Goal: Information Seeking & Learning: Check status

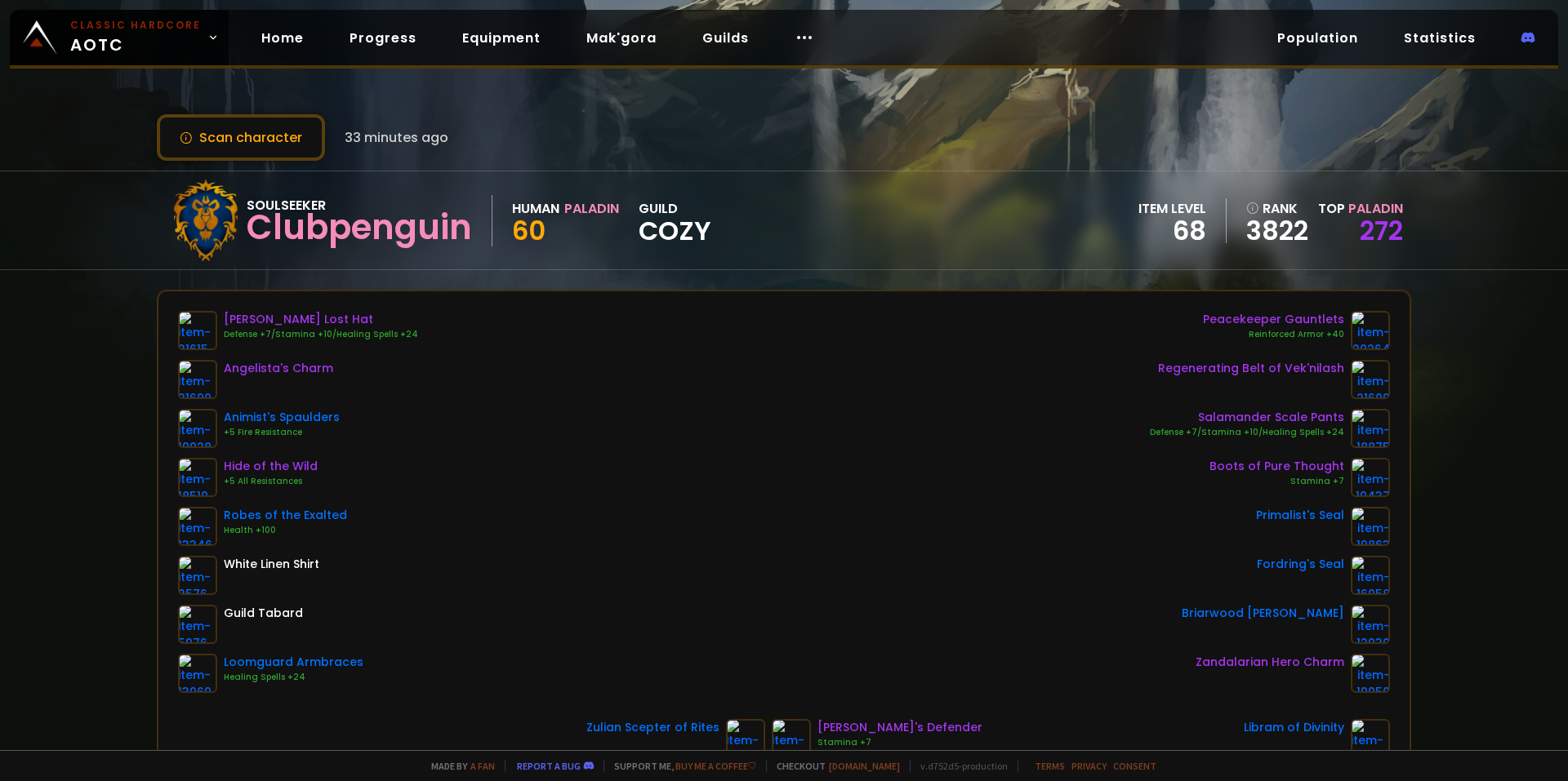
click at [1509, 341] on div "Scan character 33 minutes ago Soulseeker Clubpenguin Human Paladin 60 guild Coz…" at bounding box center [784, 375] width 1568 height 750
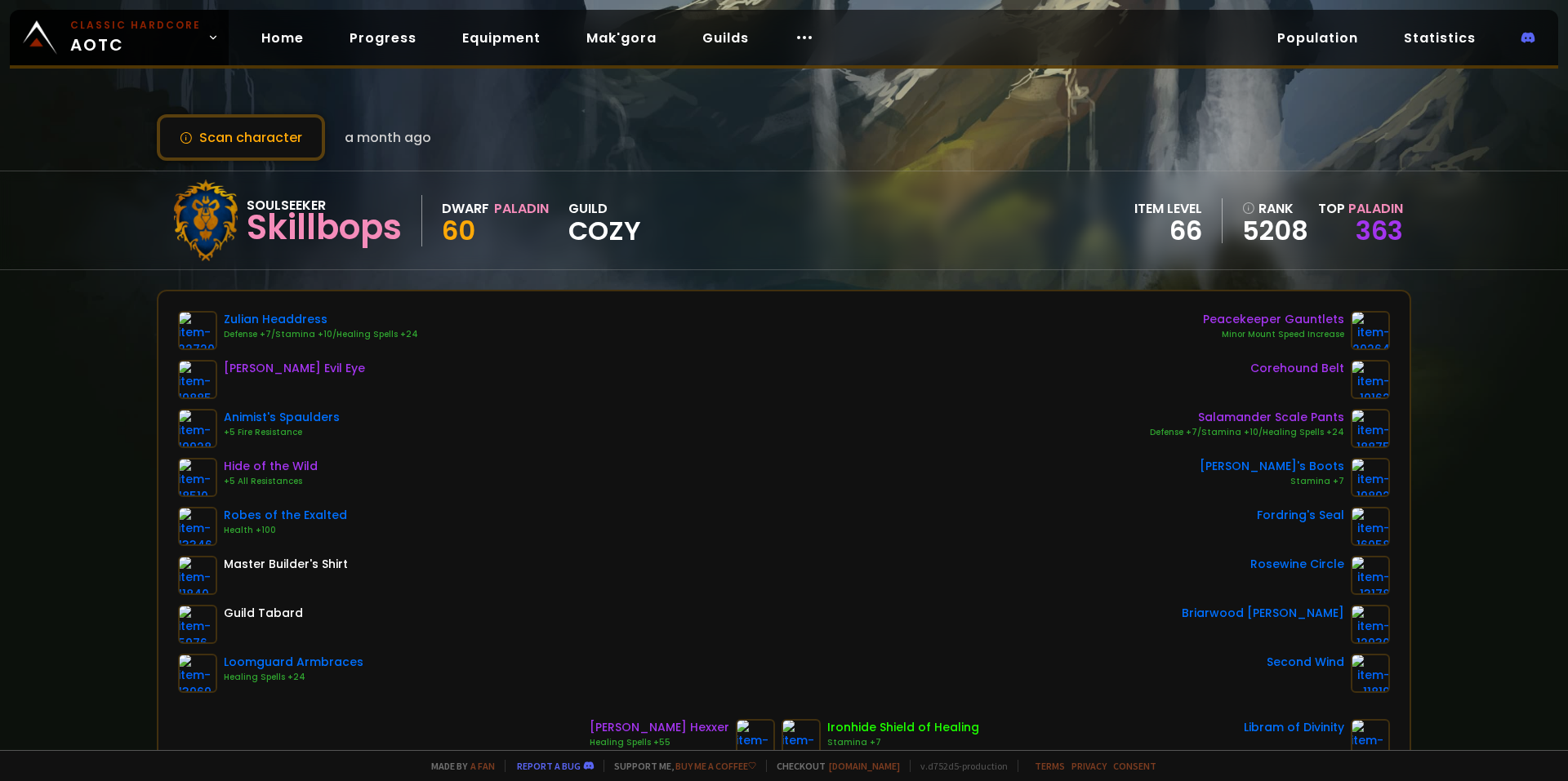
click at [118, 72] on div "Scan character a month ago Soulseeker Skillbops Dwarf Paladin 60 guild Cozy ite…" at bounding box center [784, 375] width 1568 height 750
click at [130, 59] on body "Classic Hardcore AOTC Home Progress Equipment Mak'gora Guilds Population Statis…" at bounding box center [784, 390] width 1568 height 781
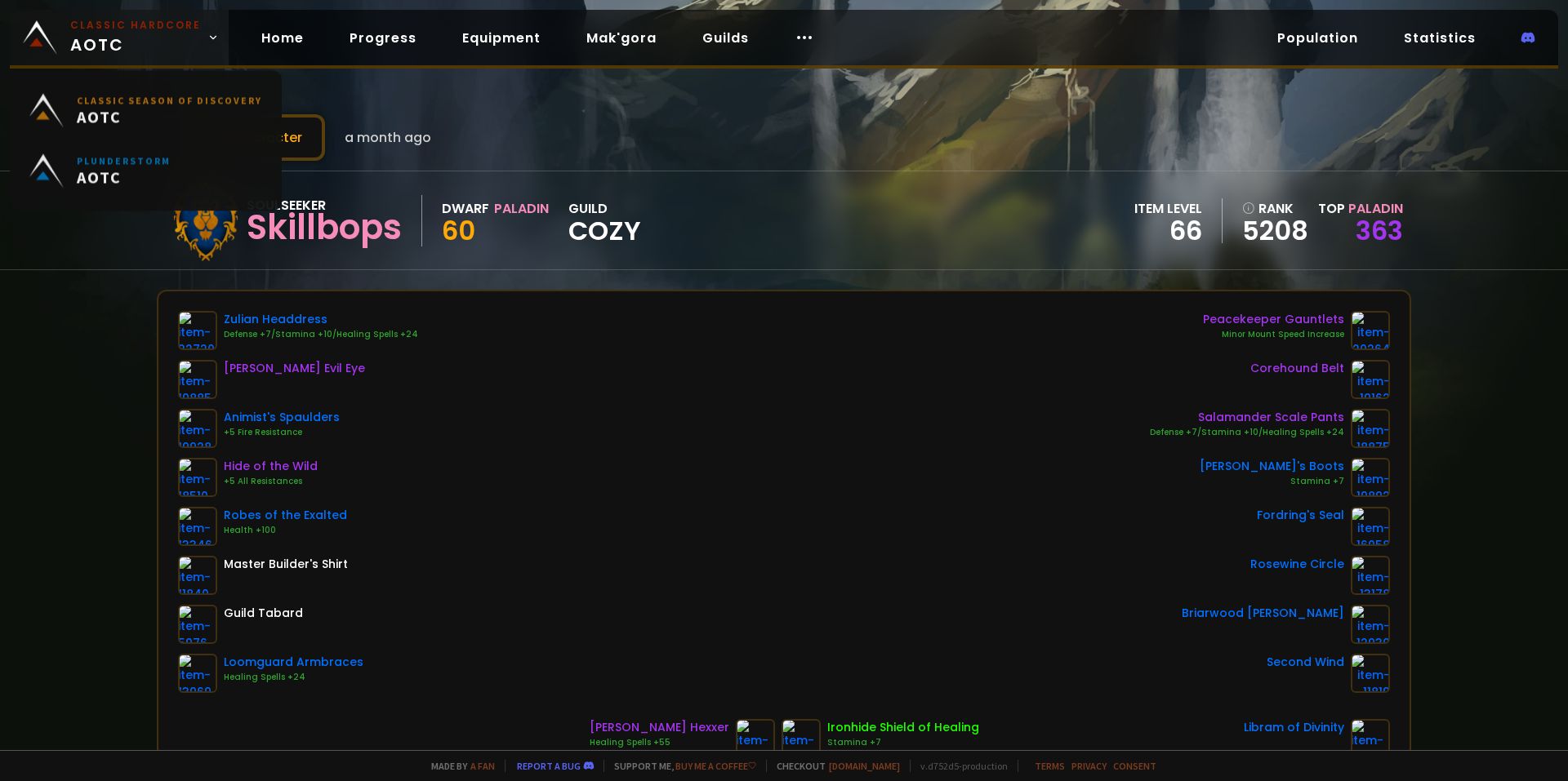
click at [128, 52] on span "Classic Hardcore AOTC" at bounding box center [135, 37] width 130 height 39
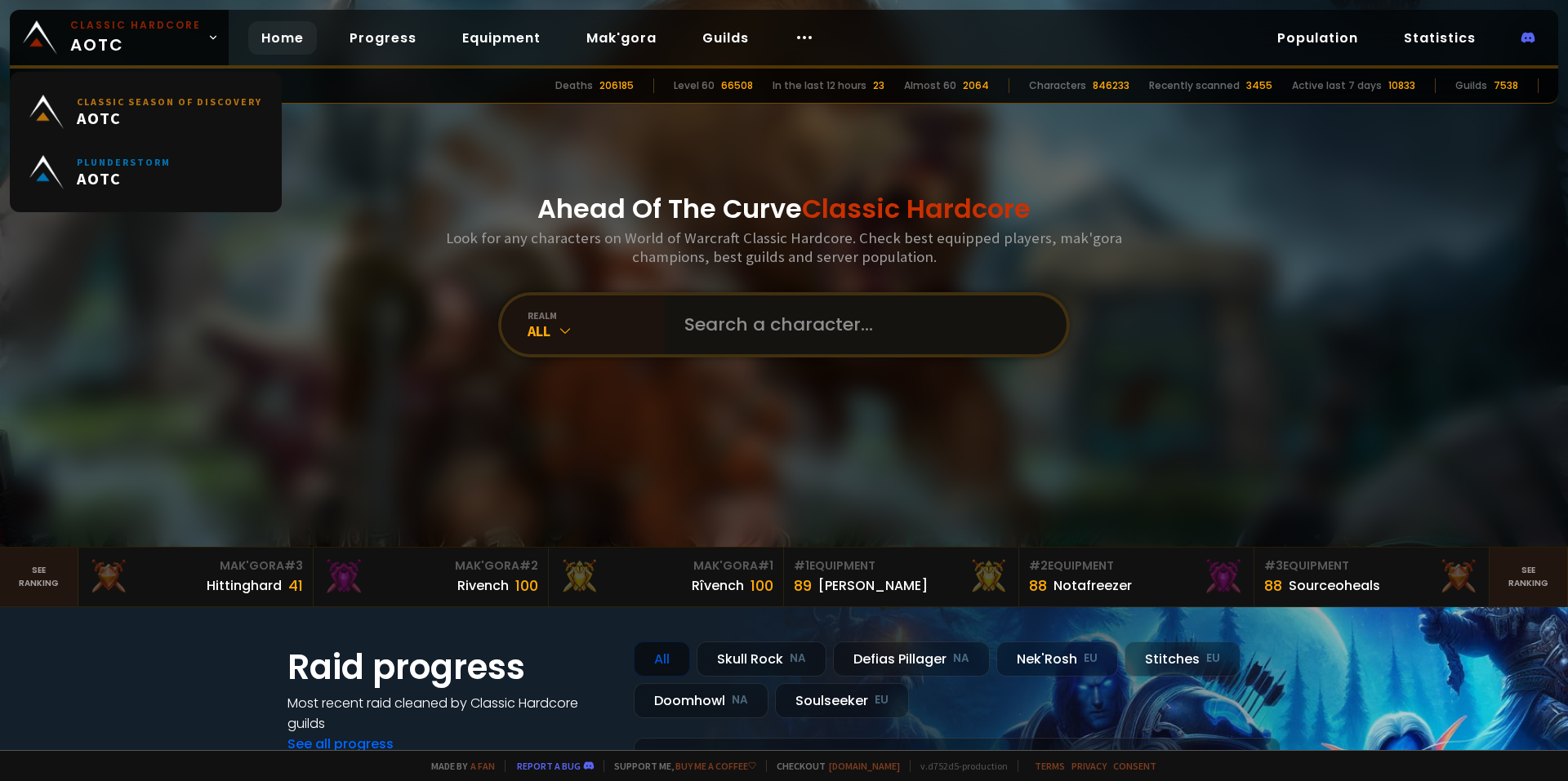
click at [779, 348] on input "text" at bounding box center [861, 324] width 373 height 58
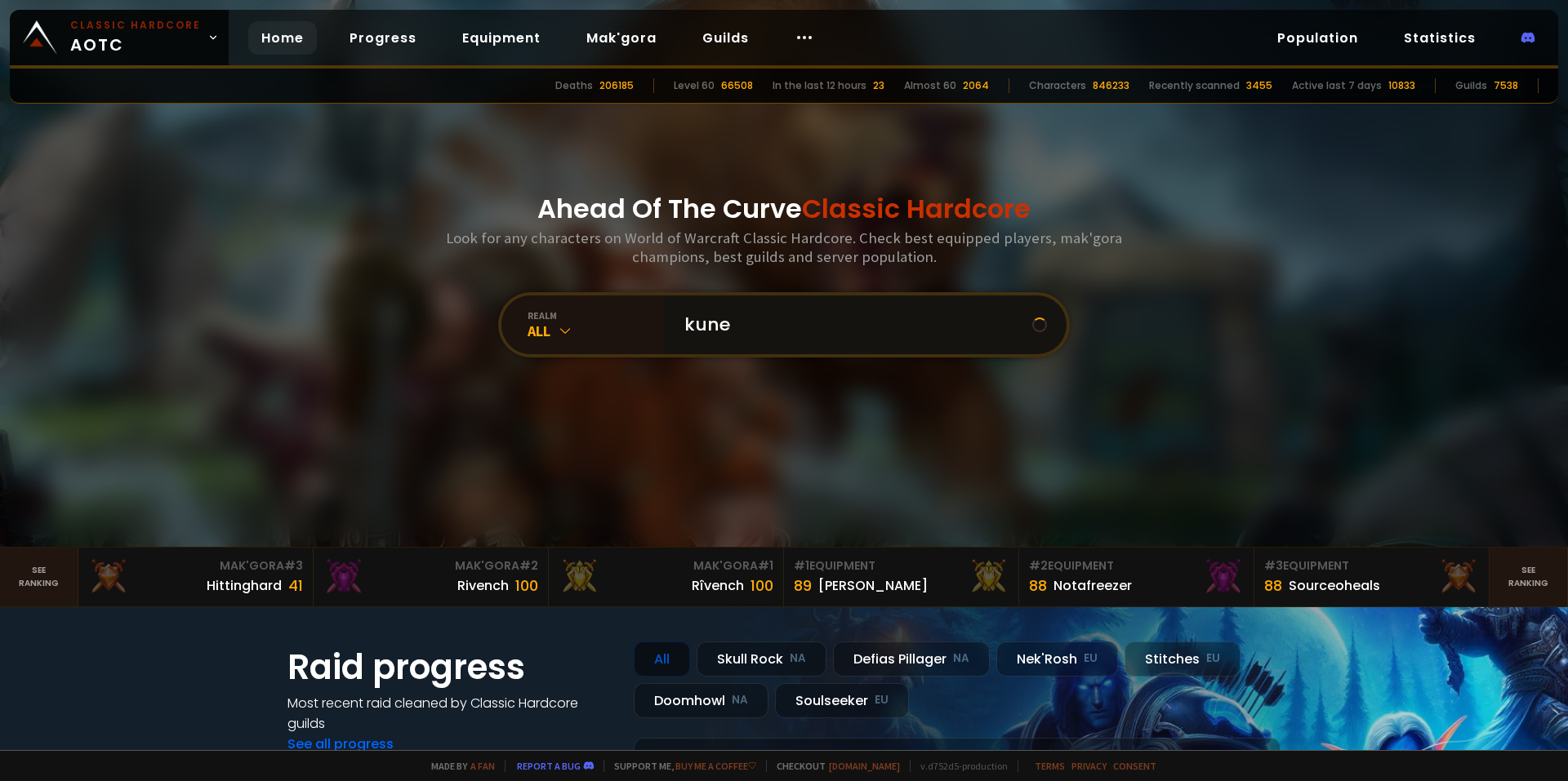
type input "kunec"
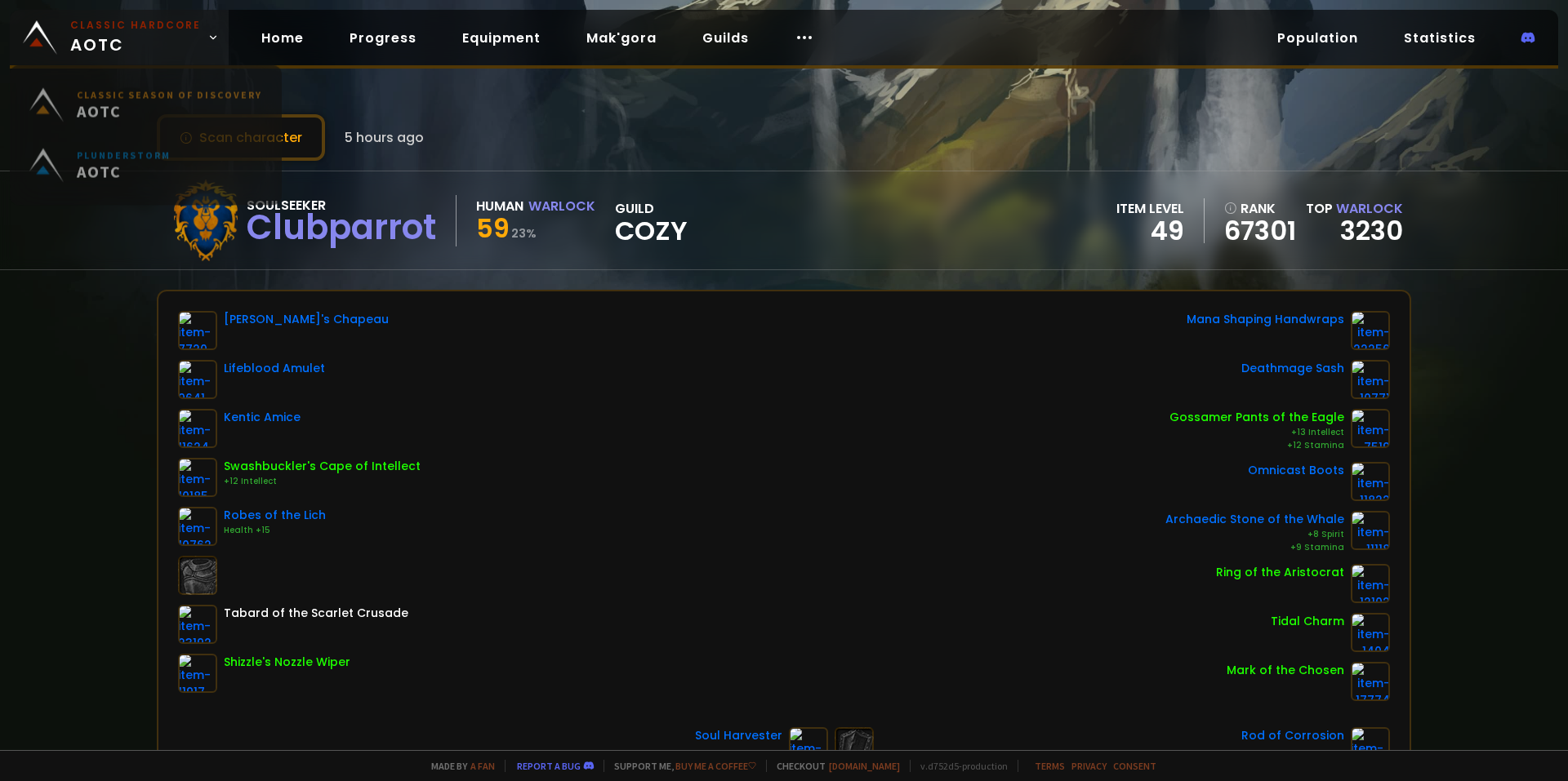
click at [99, 36] on span "Classic Hardcore AOTC" at bounding box center [135, 37] width 130 height 39
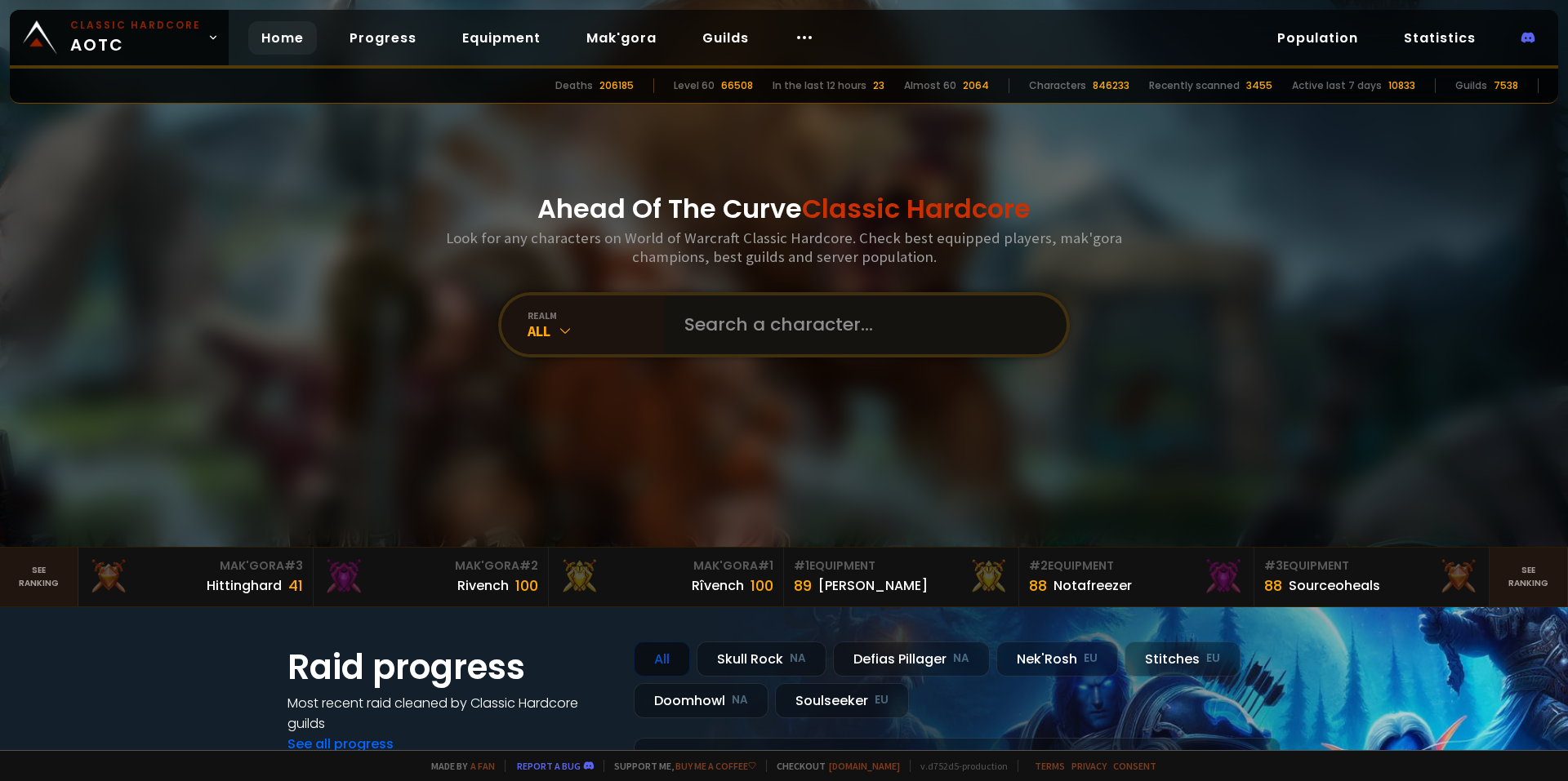
click at [750, 326] on input "text" at bounding box center [861, 324] width 373 height 58
type input "kunec"
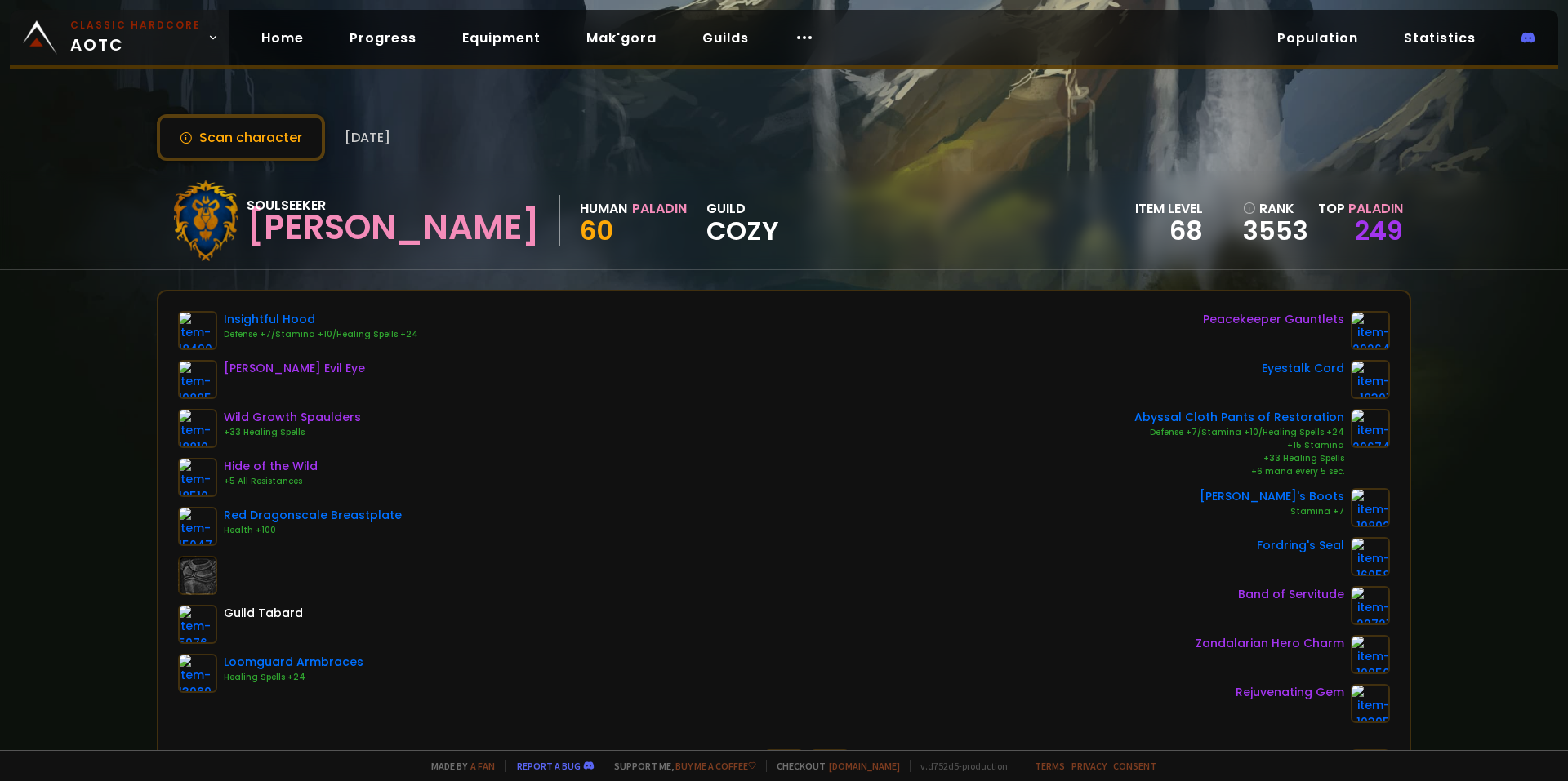
click at [149, 47] on span "Classic Hardcore AOTC" at bounding box center [135, 37] width 130 height 39
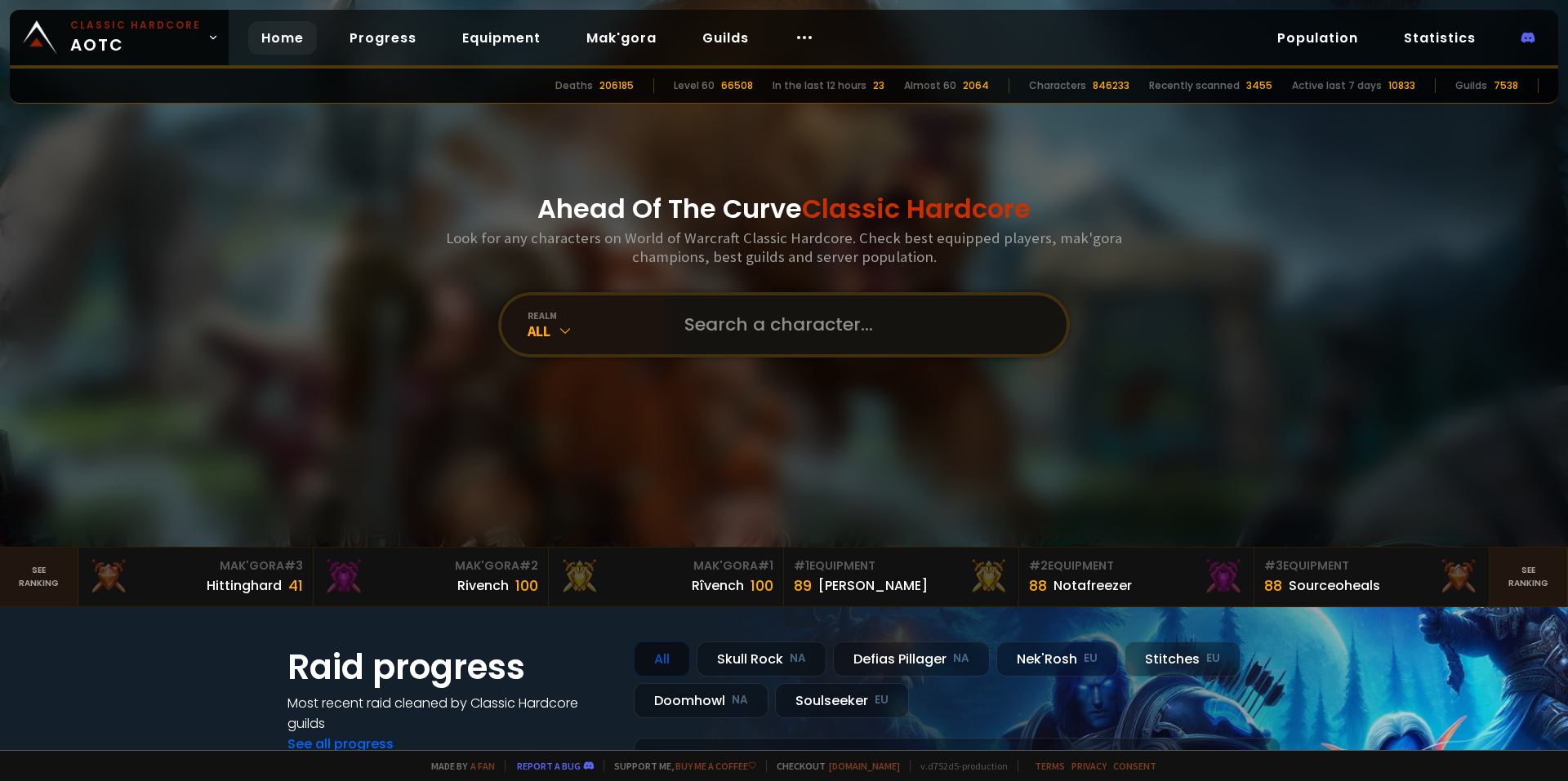
click at [709, 319] on input "text" at bounding box center [861, 324] width 373 height 58
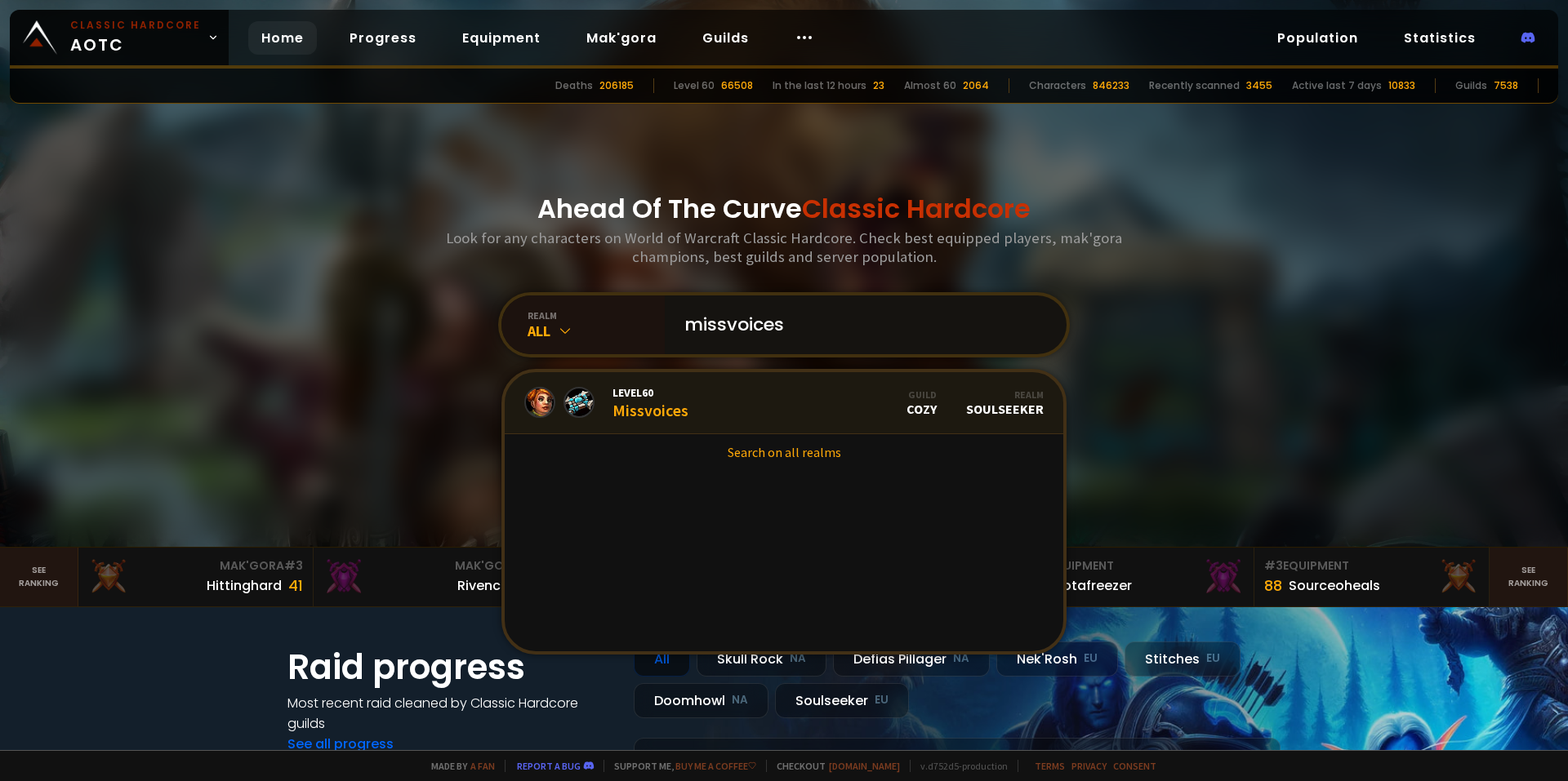
type input "missvoices"
click at [714, 392] on link "Level 60 Missvoices Guild Cozy Realm Soulseeker" at bounding box center [784, 403] width 559 height 62
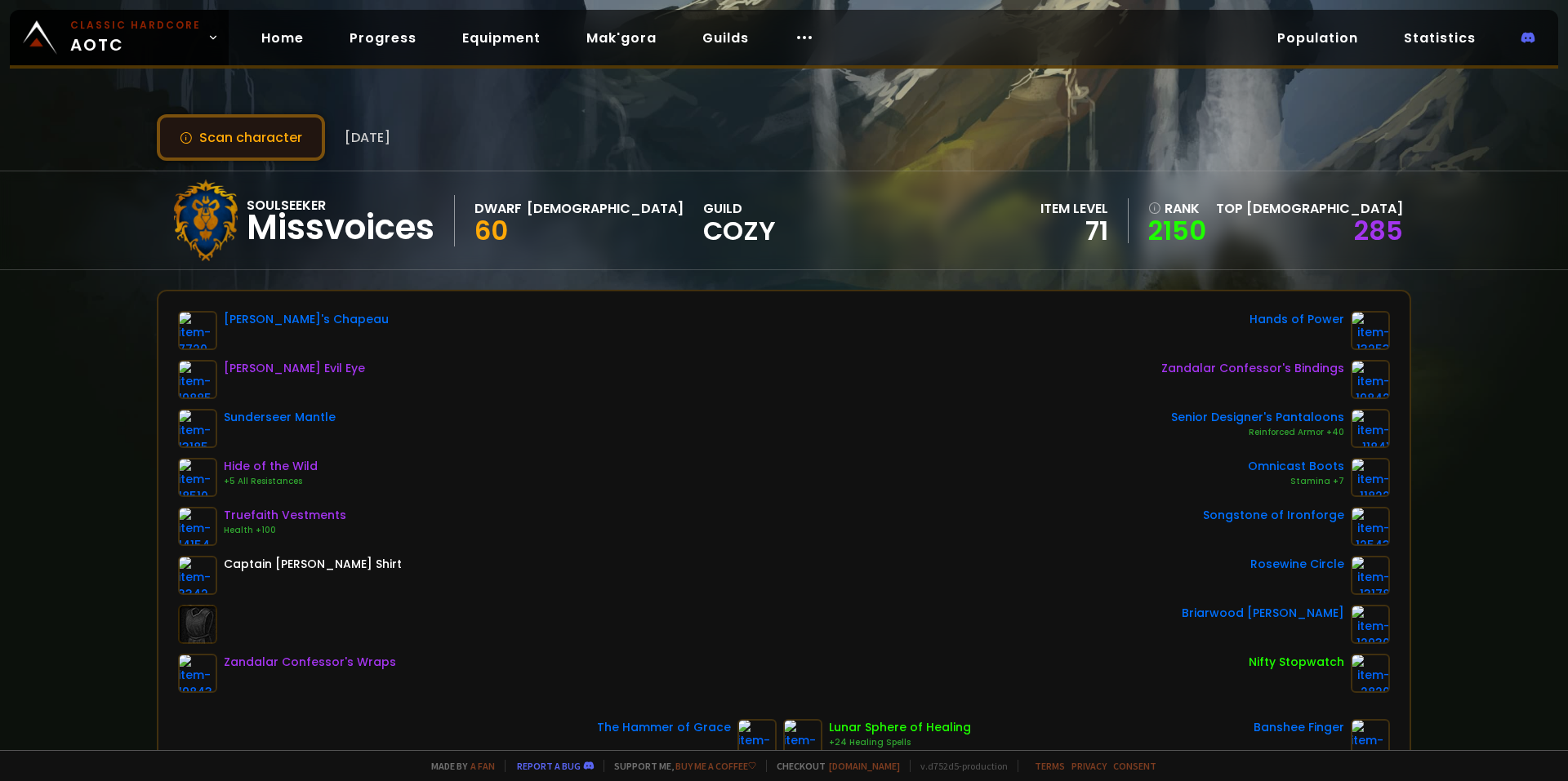
click at [258, 141] on button "Scan character" at bounding box center [240, 137] width 168 height 47
